Goal: Information Seeking & Learning: Learn about a topic

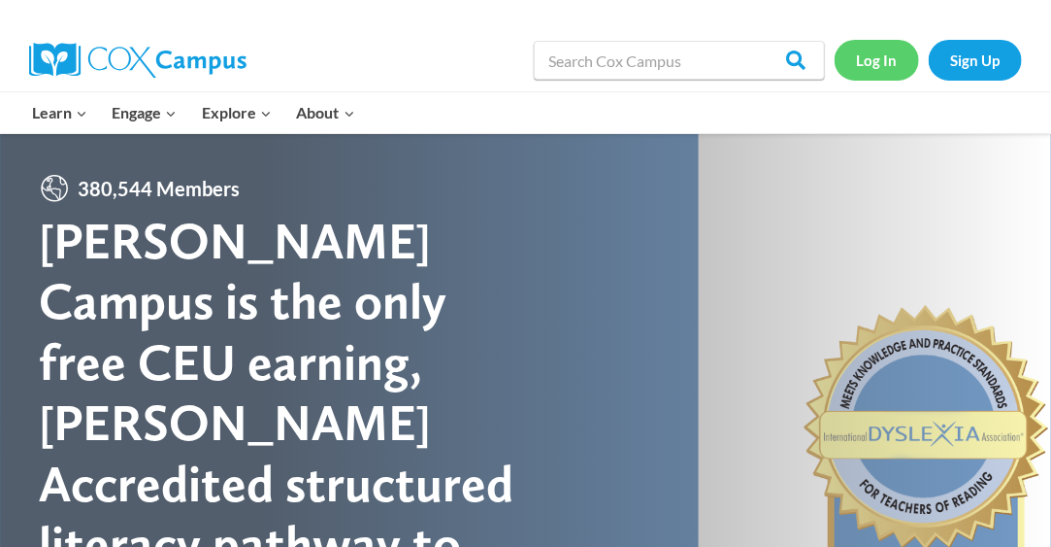
click at [894, 52] on link "Log In" at bounding box center [877, 60] width 84 height 40
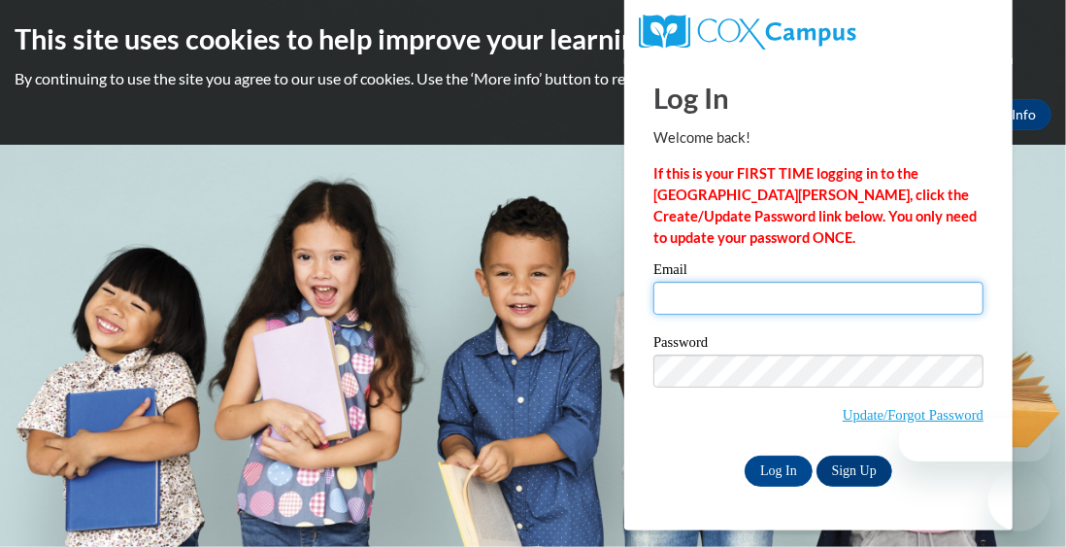
type input "yjackson@kusd.edu"
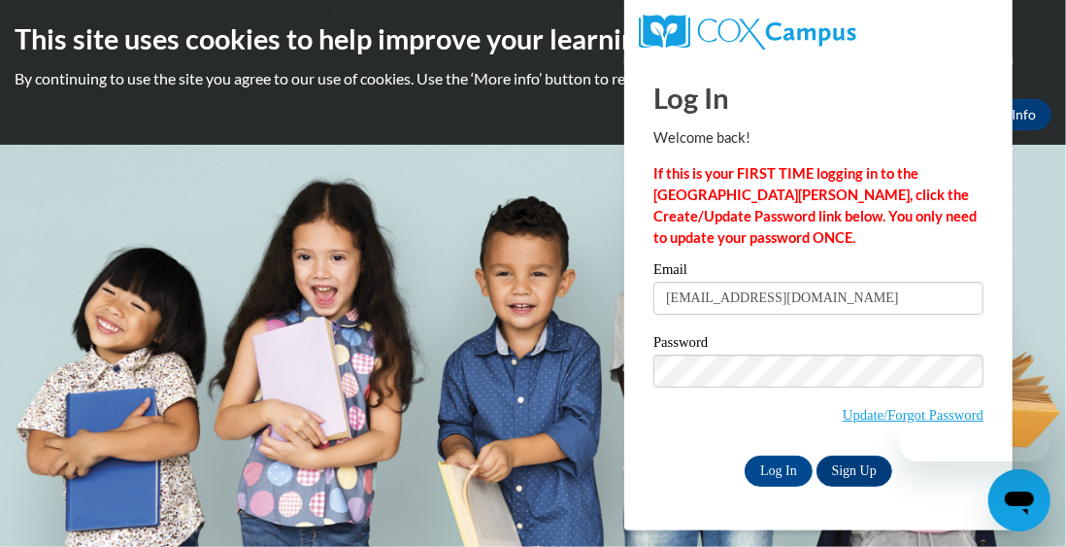
click at [695, 318] on div "Email yjackson@kusd.edu" at bounding box center [818, 295] width 330 height 67
click at [769, 475] on input "Log In" at bounding box center [779, 470] width 68 height 31
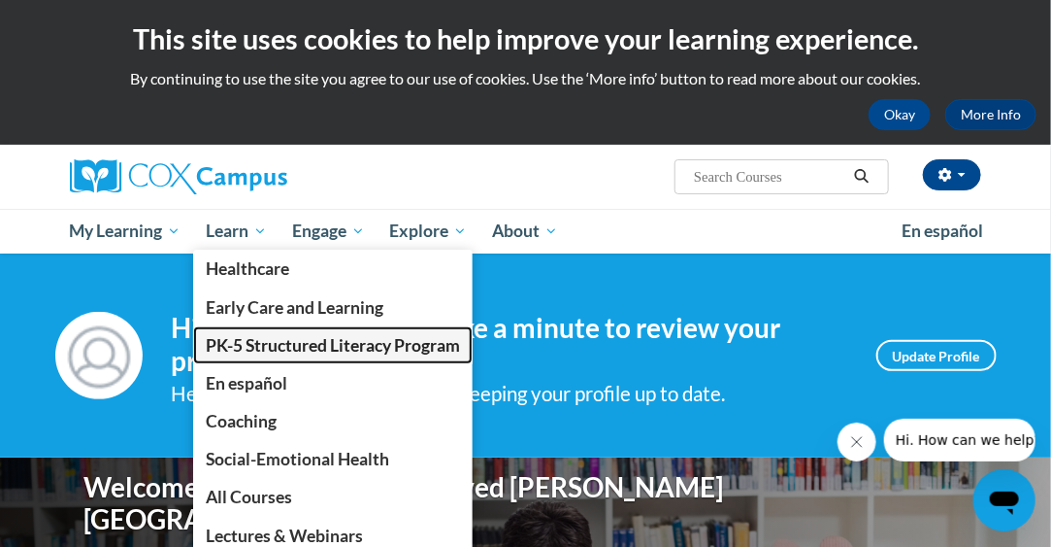
click at [232, 335] on span "PK-5 Structured Literacy Program" at bounding box center [333, 345] width 254 height 20
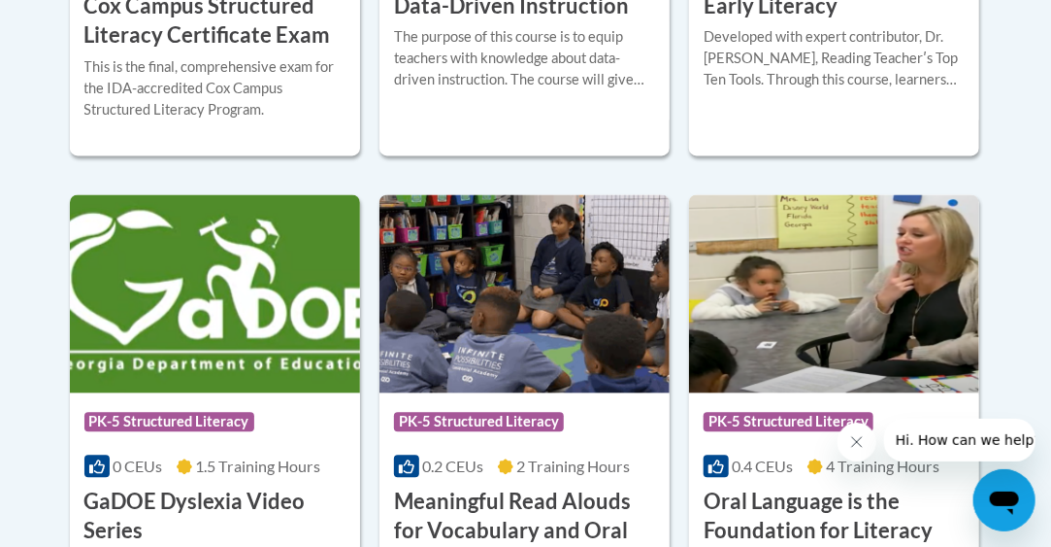
scroll to position [1406, 0]
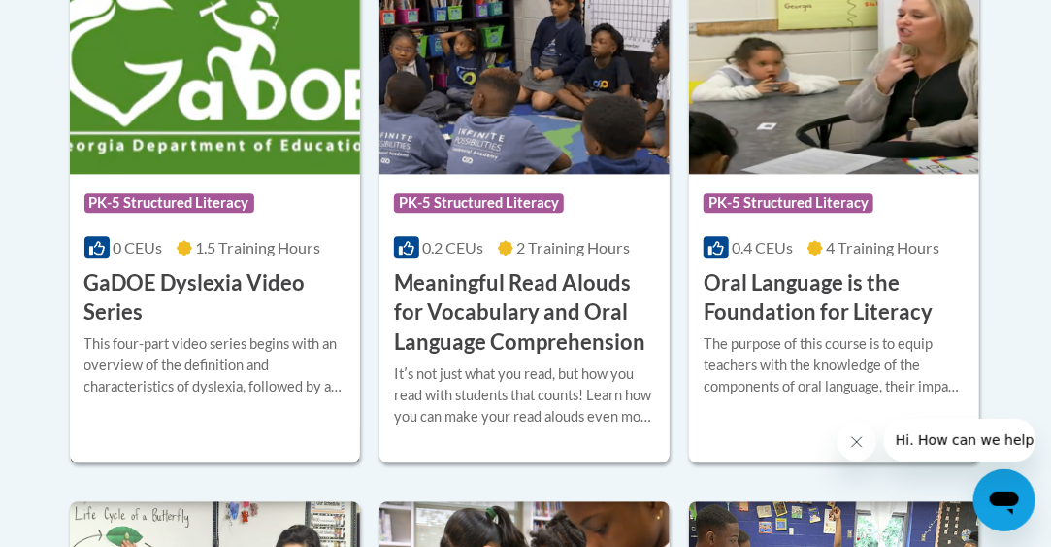
click at [191, 201] on span "PK-5 Structured Literacy" at bounding box center [169, 202] width 170 height 19
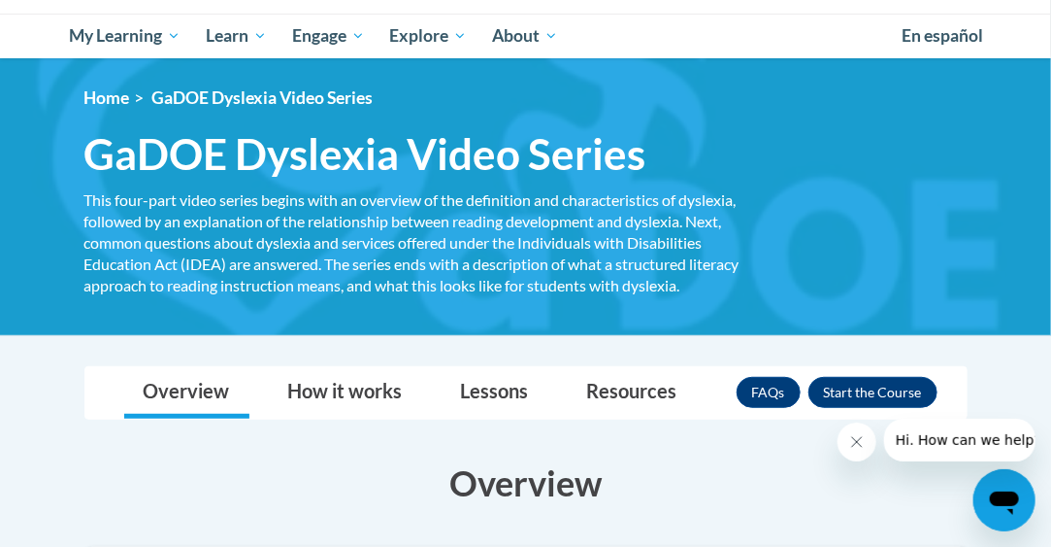
scroll to position [196, 0]
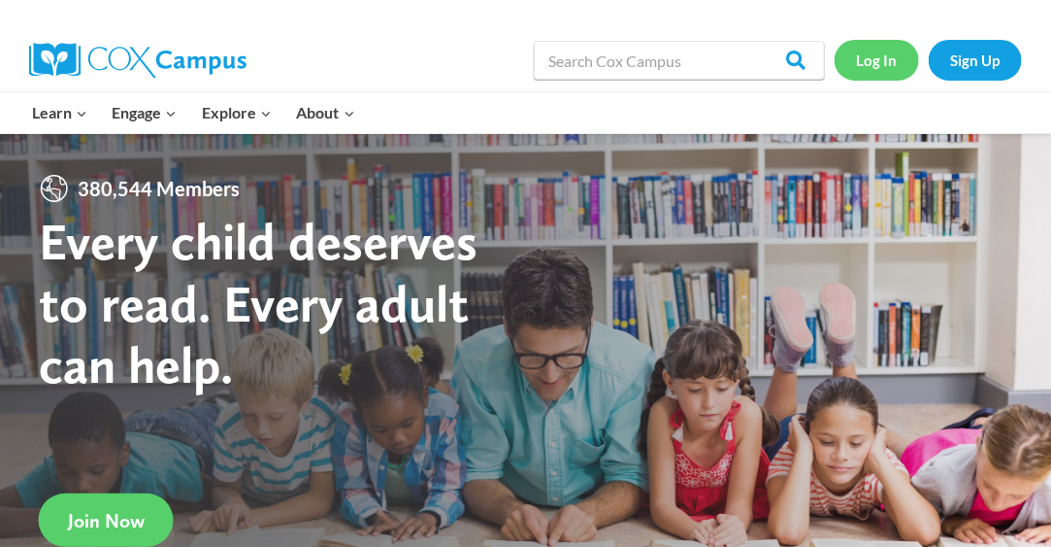
click at [882, 61] on link "Log In" at bounding box center [877, 60] width 84 height 40
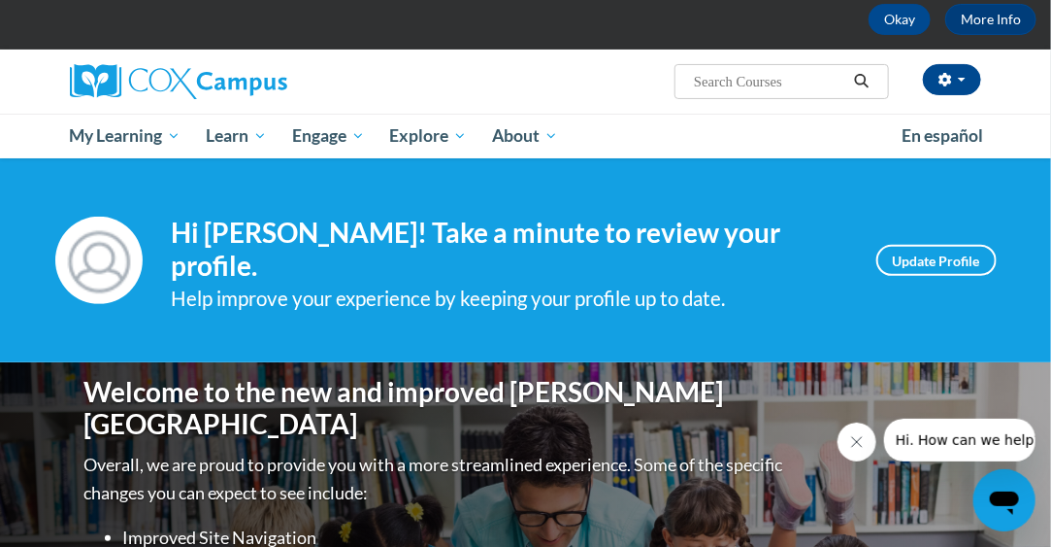
scroll to position [86, 0]
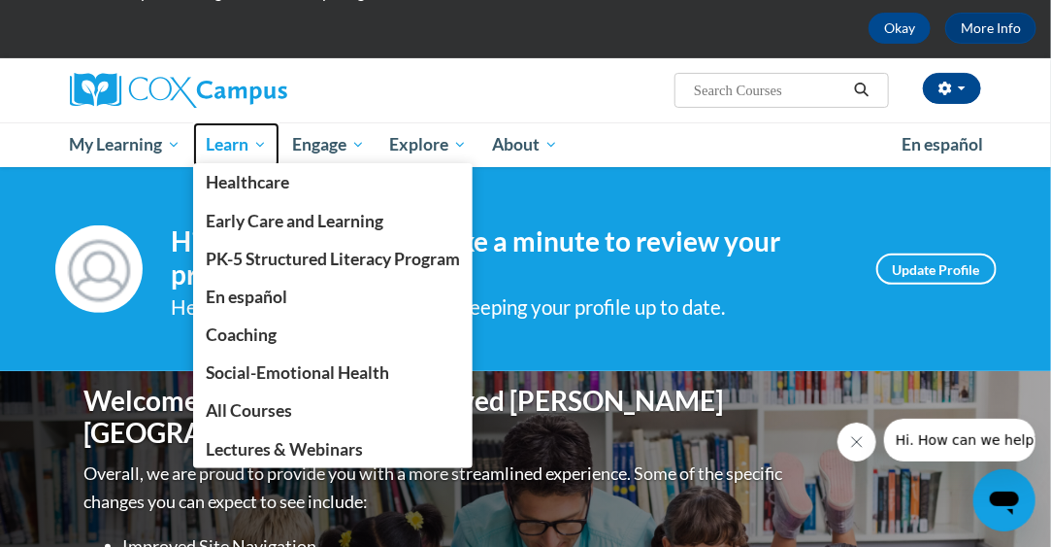
click at [219, 148] on span "Learn" at bounding box center [236, 144] width 61 height 23
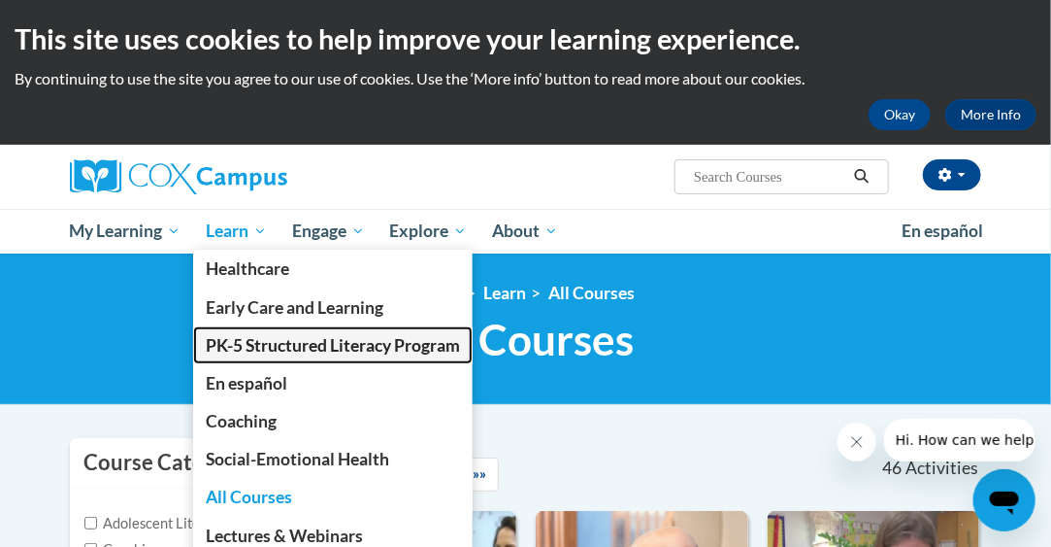
click at [242, 345] on span "PK-5 Structured Literacy Program" at bounding box center [333, 345] width 254 height 20
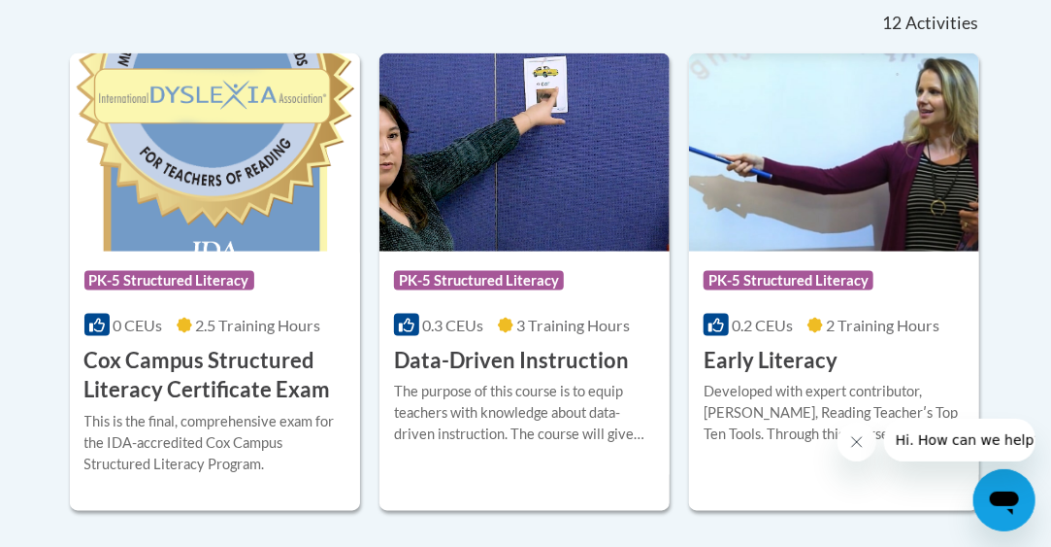
scroll to position [831, 0]
